Goal: Task Accomplishment & Management: Use online tool/utility

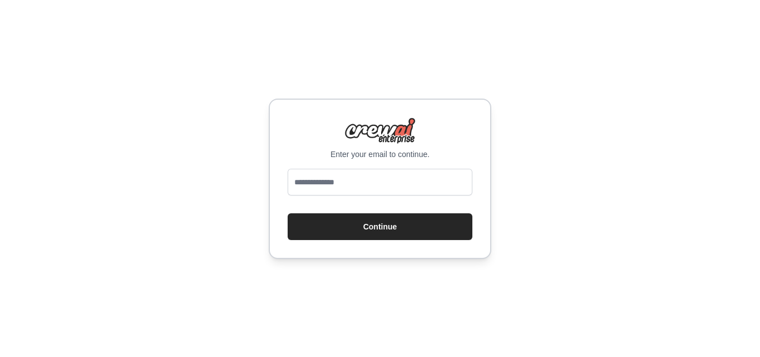
click at [454, 66] on div "Enter your email to continue. Continue" at bounding box center [380, 178] width 760 height 357
click at [381, 171] on input "email" at bounding box center [380, 182] width 185 height 27
type input "**********"
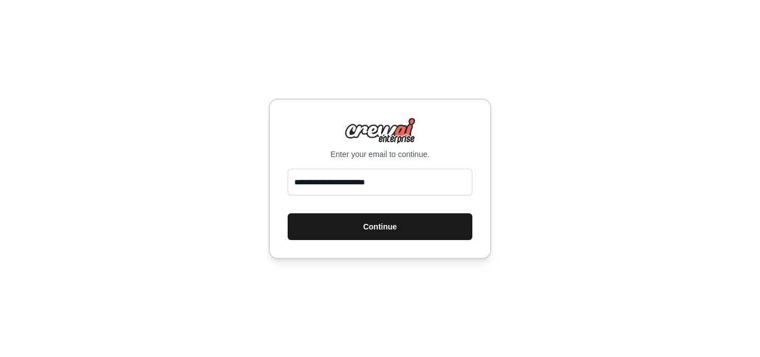
click at [356, 229] on button "Continue" at bounding box center [380, 226] width 185 height 27
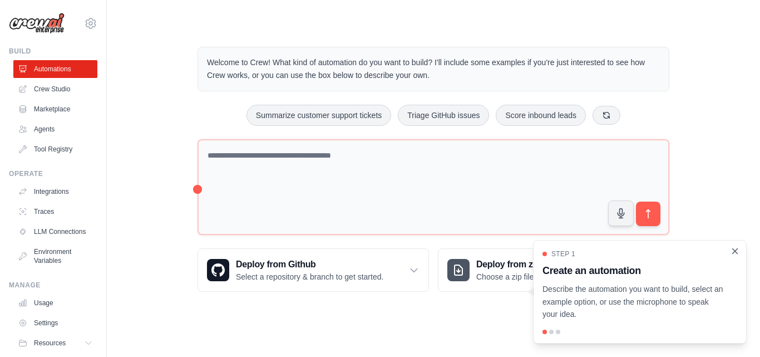
click at [734, 252] on icon "Close walkthrough" at bounding box center [735, 250] width 5 height 5
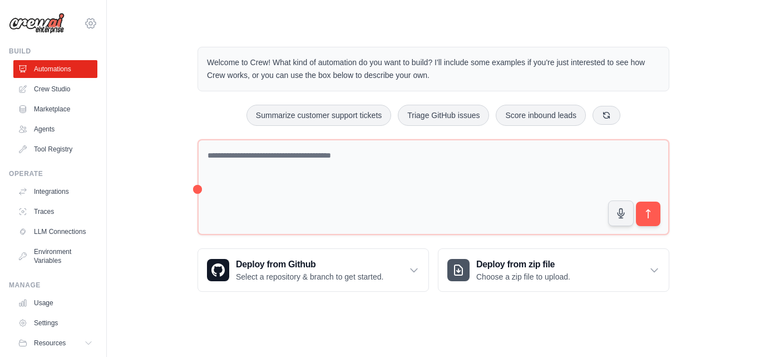
click at [85, 17] on icon at bounding box center [90, 23] width 13 height 13
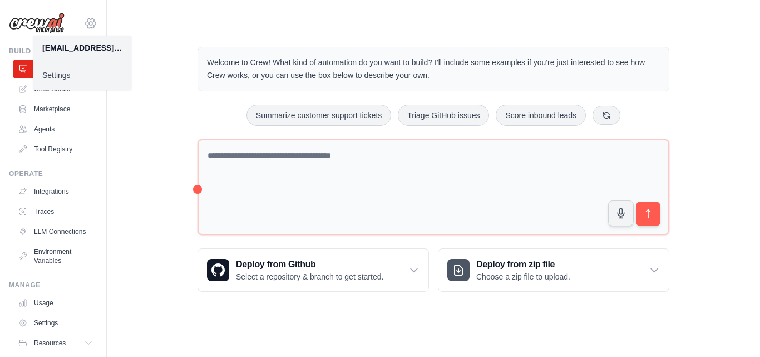
click at [85, 17] on icon at bounding box center [90, 23] width 13 height 13
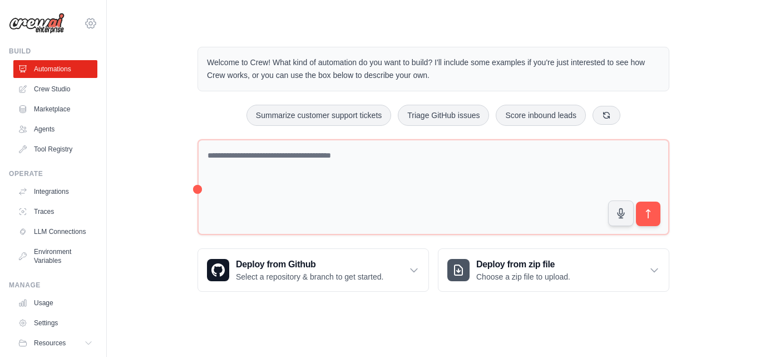
click at [85, 17] on icon at bounding box center [90, 23] width 13 height 13
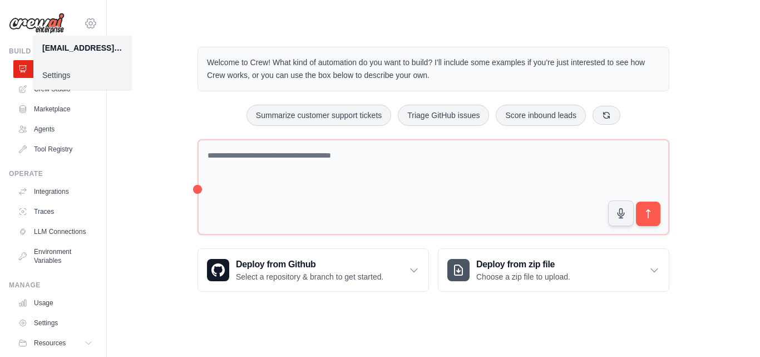
click at [85, 17] on icon at bounding box center [90, 23] width 13 height 13
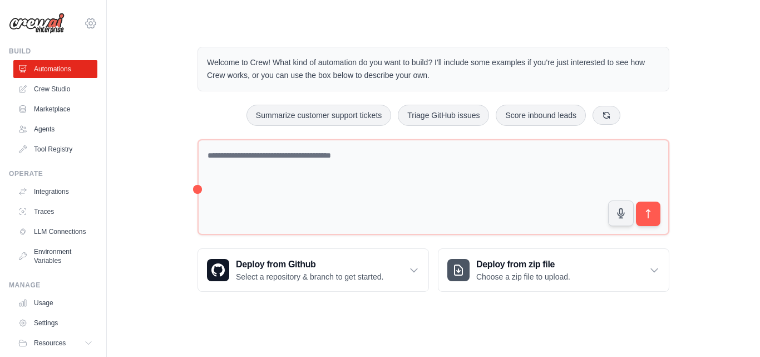
click at [84, 17] on icon at bounding box center [90, 23] width 13 height 13
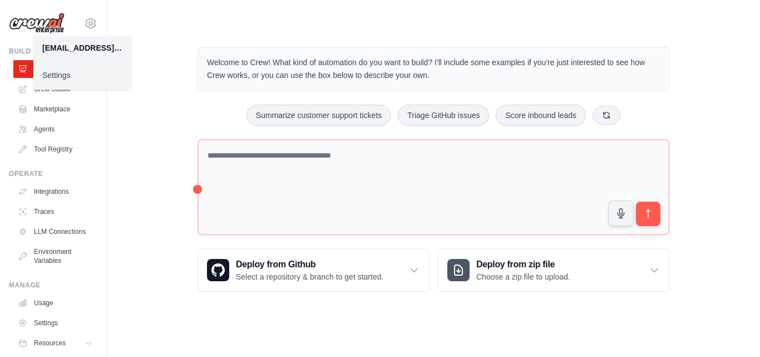
click at [135, 38] on div "Welcome to Crew! What kind of automation do you want to build? I'll include som…" at bounding box center [434, 169] width 618 height 281
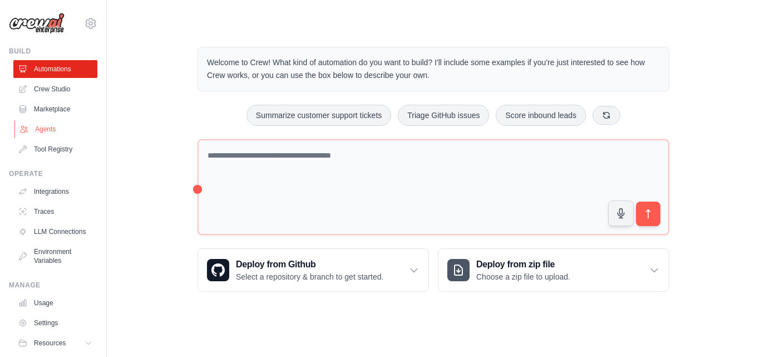
click at [44, 129] on link "Agents" at bounding box center [56, 129] width 84 height 18
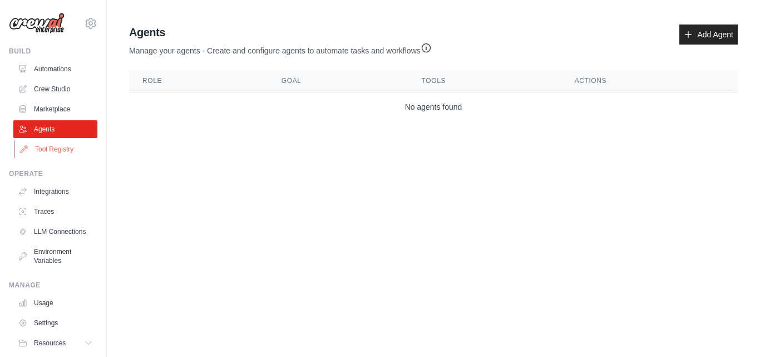
click at [53, 153] on link "Tool Registry" at bounding box center [56, 149] width 84 height 18
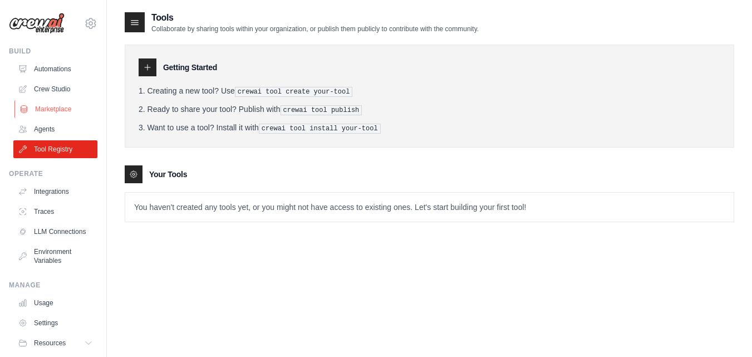
click at [50, 105] on link "Marketplace" at bounding box center [56, 109] width 84 height 18
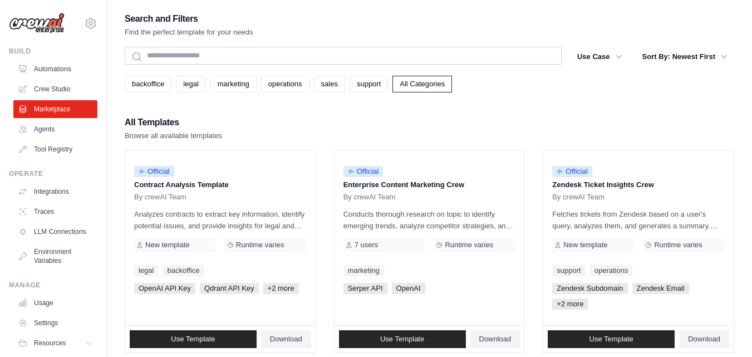
click at [43, 79] on ul "Automations Crew Studio Marketplace Agents Tool Registry" at bounding box center [55, 109] width 84 height 98
click at [45, 81] on link "Crew Studio" at bounding box center [56, 89] width 84 height 18
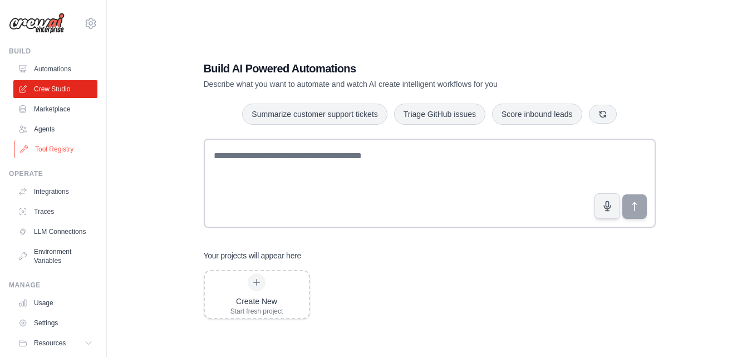
click at [58, 141] on link "Tool Registry" at bounding box center [56, 149] width 84 height 18
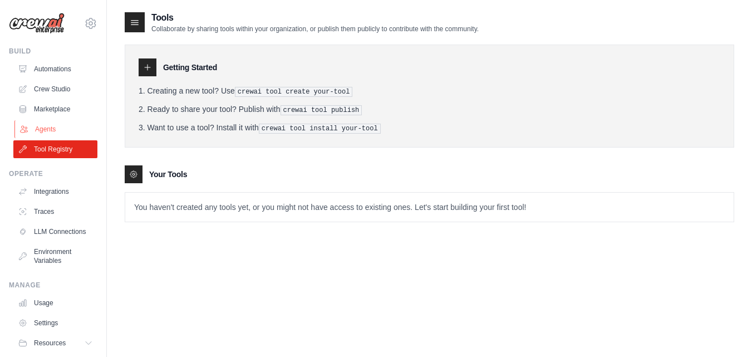
click at [65, 124] on link "Agents" at bounding box center [56, 129] width 84 height 18
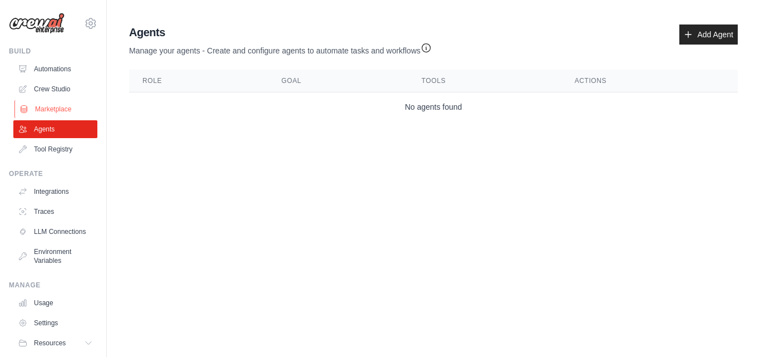
click at [65, 114] on link "Marketplace" at bounding box center [56, 109] width 84 height 18
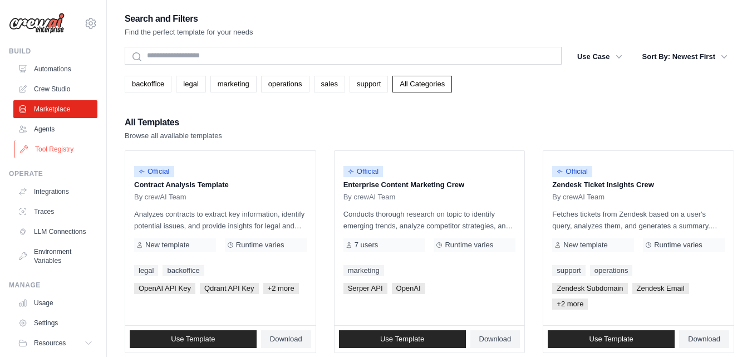
click at [62, 147] on link "Tool Registry" at bounding box center [56, 149] width 84 height 18
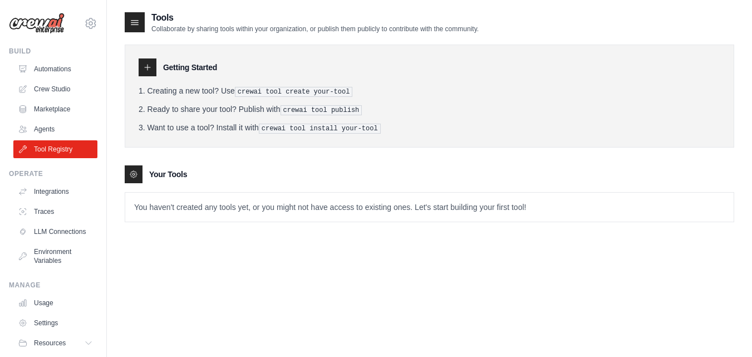
click at [296, 110] on pre "crewai tool publish" at bounding box center [322, 110] width 82 height 10
click at [310, 116] on ol "Creating a new tool? Use crewai tool create your-tool Ready to share your tool?…" at bounding box center [430, 109] width 582 height 48
